Goal: Information Seeking & Learning: Learn about a topic

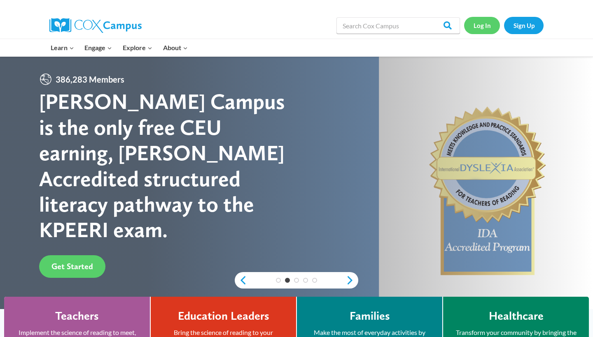
click at [477, 19] on link "Log In" at bounding box center [482, 25] width 36 height 17
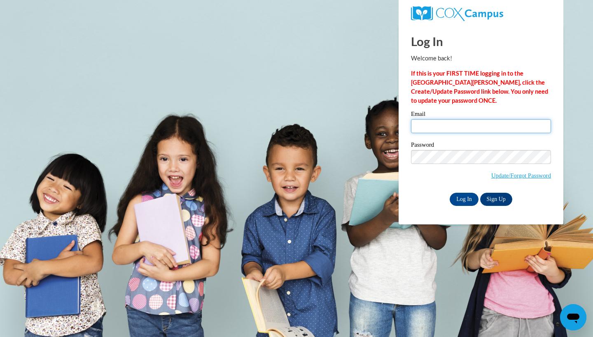
type input "MConn1156@stu.southernregional.edu"
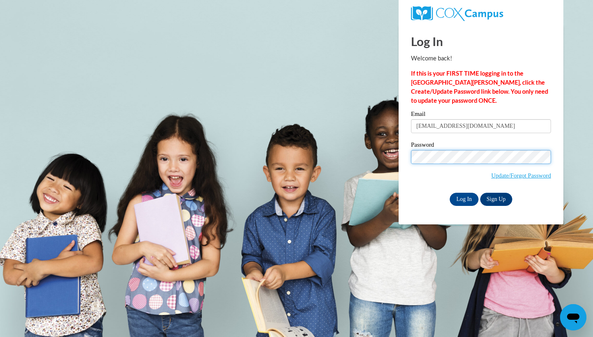
click at [463, 198] on input "Log In" at bounding box center [463, 199] width 29 height 13
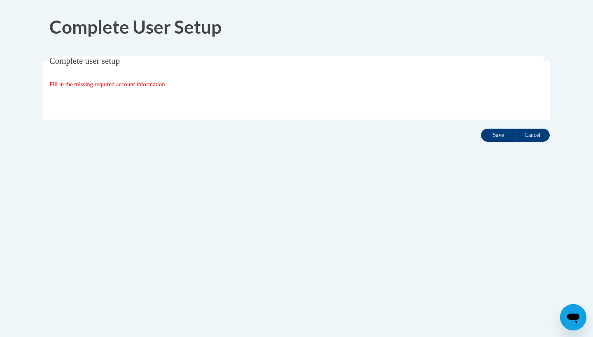
click at [497, 138] on input "Save" at bounding box center [498, 135] width 35 height 13
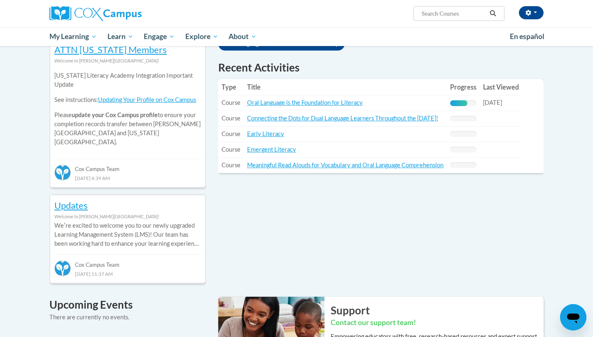
scroll to position [288, 0]
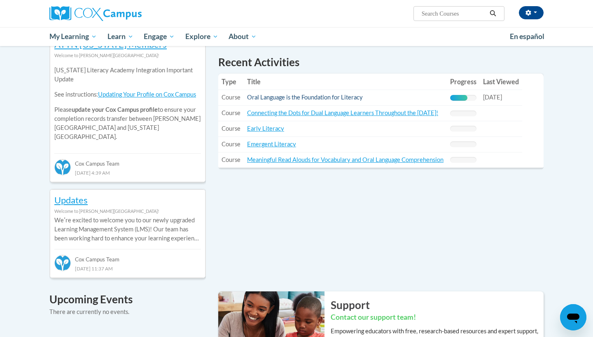
click at [347, 99] on link "Oral Language is the Foundation for Literacy" at bounding box center [305, 97] width 116 height 7
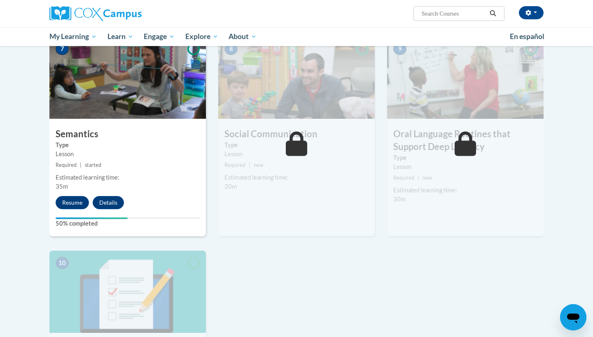
scroll to position [686, 0]
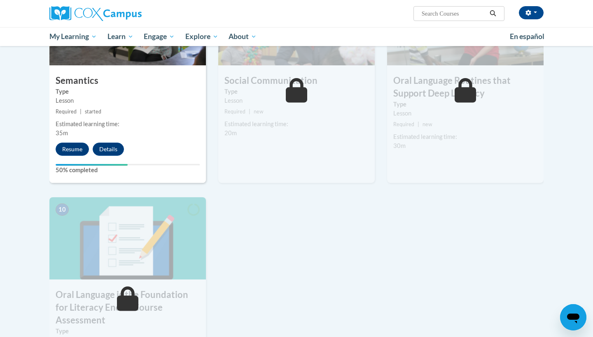
click at [79, 140] on div "7 Semantics Type Lesson Required | started Estimated learning time: 35m Resume …" at bounding box center [127, 83] width 156 height 200
click at [79, 146] on button "Resume" at bounding box center [72, 149] width 33 height 13
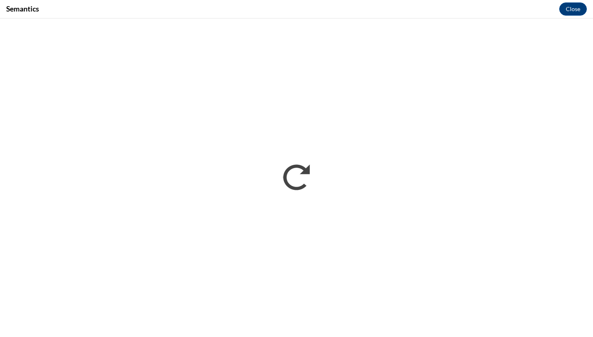
scroll to position [0, 0]
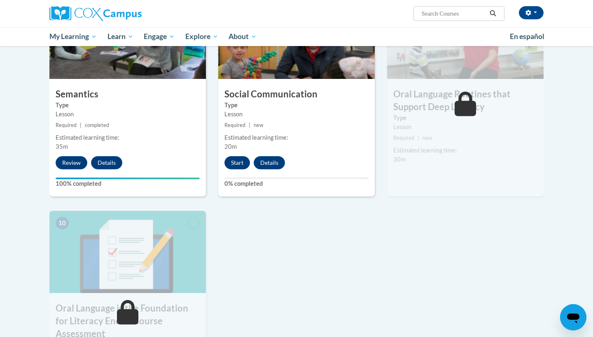
scroll to position [673, 0]
